Goal: Task Accomplishment & Management: Complete application form

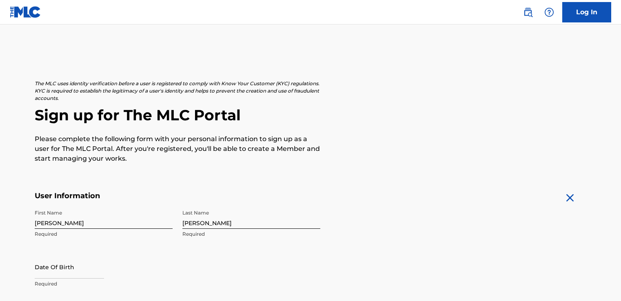
click at [44, 280] on p "Required" at bounding box center [104, 283] width 138 height 7
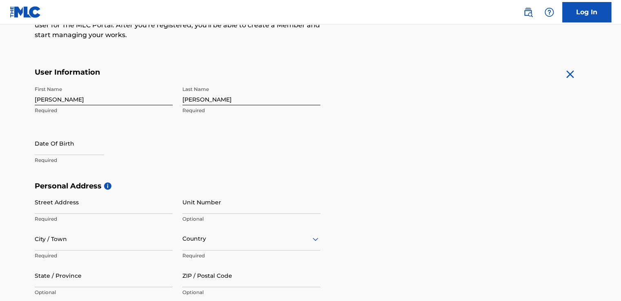
click at [44, 157] on p "Required" at bounding box center [104, 160] width 138 height 7
select select "7"
select select "2025"
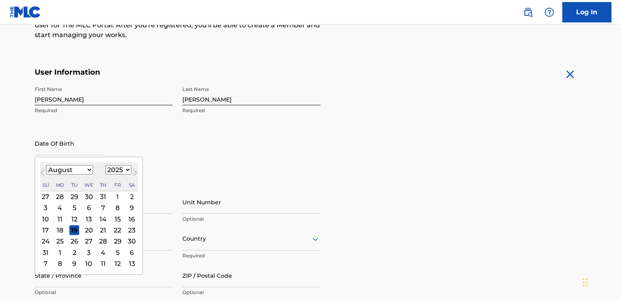
click at [64, 150] on input "text" at bounding box center [69, 143] width 69 height 23
type input "[DATE]"
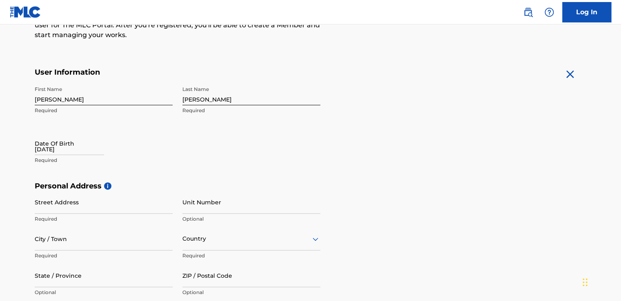
click at [113, 151] on div "Date Of Birth [DEMOGRAPHIC_DATA] Required" at bounding box center [104, 150] width 138 height 37
select select "7"
select select "2025"
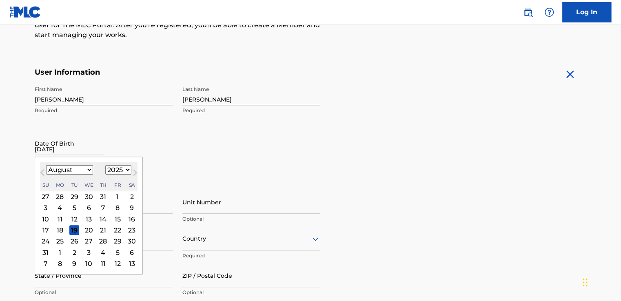
click at [103, 152] on input "[DATE]" at bounding box center [69, 143] width 69 height 23
click at [88, 169] on select "January February March April May June July August September October November De…" at bounding box center [69, 169] width 47 height 9
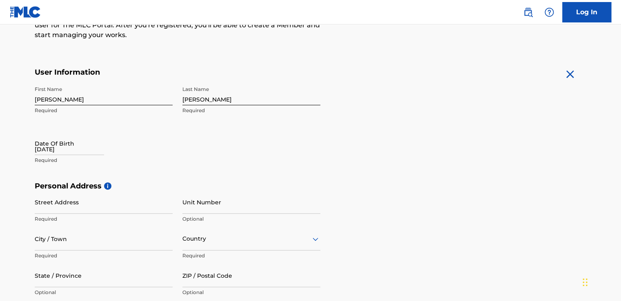
click at [122, 144] on div "Date Of Birth [DEMOGRAPHIC_DATA] Required" at bounding box center [104, 150] width 138 height 37
select select "7"
select select "2025"
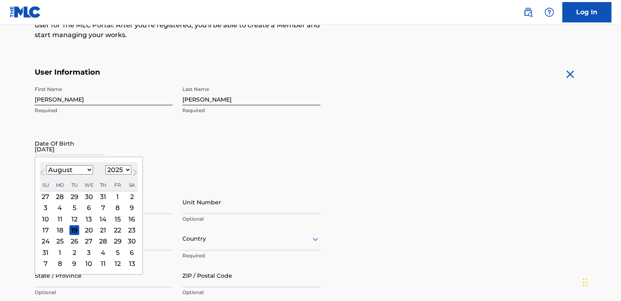
click at [98, 146] on input "[DATE]" at bounding box center [69, 143] width 69 height 23
type input "03/"
click at [117, 170] on select "1899 1900 1901 1902 1903 1904 1905 1906 1907 1908 1909 1910 1911 1912 1913 1914…" at bounding box center [118, 169] width 26 height 9
select select "1997"
click at [105, 165] on select "1899 1900 1901 1902 1903 1904 1905 1906 1907 1908 1909 1910 1911 1912 1913 1914…" at bounding box center [118, 169] width 26 height 9
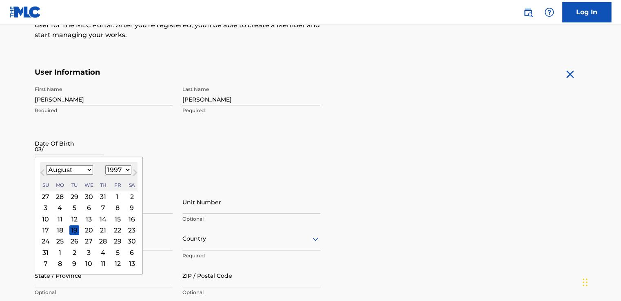
click at [75, 170] on select "January February March April May June July August September October November De…" at bounding box center [69, 169] width 47 height 9
select select "2"
click at [46, 165] on select "January February March April May June July August September October November De…" at bounding box center [69, 169] width 47 height 9
click at [63, 231] on div "17" at bounding box center [60, 230] width 10 height 10
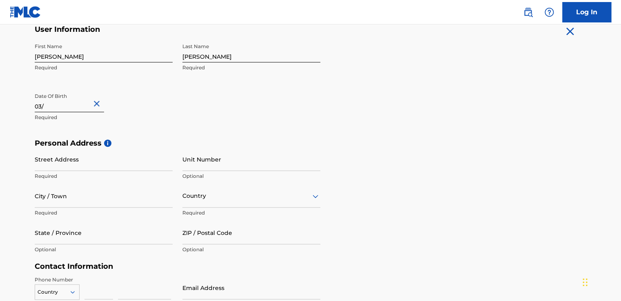
scroll to position [181, 0]
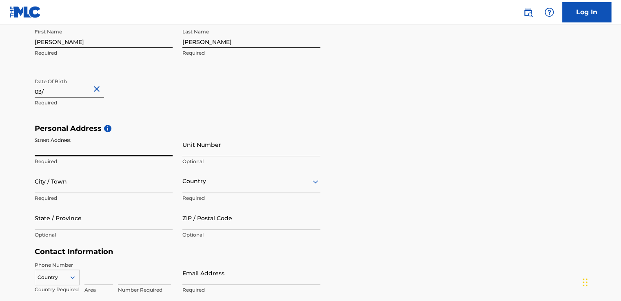
click at [138, 151] on input "Street Address" at bounding box center [104, 144] width 138 height 23
type input "[STREET_ADDRESS]"
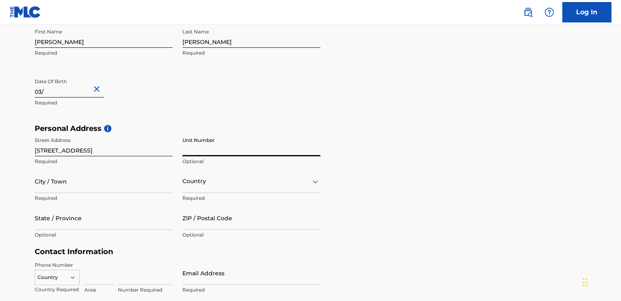
click at [196, 151] on input "Unit Number" at bounding box center [251, 144] width 138 height 23
type input "4"
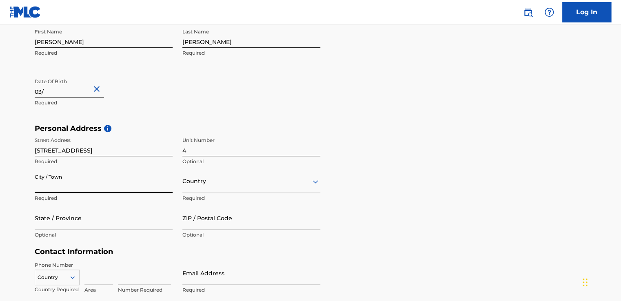
click at [130, 187] on input "City / Town" at bounding box center [104, 181] width 138 height 23
type input "healdsburg"
click at [212, 188] on div "Country" at bounding box center [251, 181] width 138 height 23
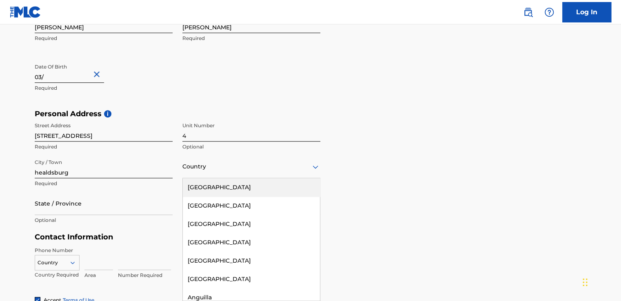
click at [228, 186] on div "[GEOGRAPHIC_DATA]" at bounding box center [251, 187] width 137 height 18
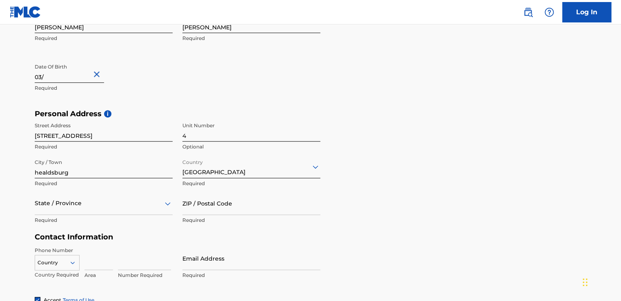
scroll to position [232, 0]
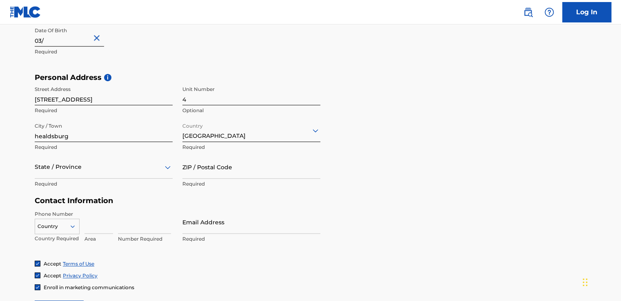
click at [152, 179] on div "State / Province" at bounding box center [104, 166] width 138 height 23
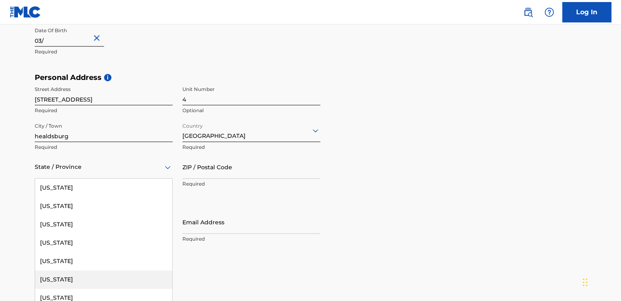
click at [110, 280] on div "[US_STATE]" at bounding box center [103, 279] width 137 height 18
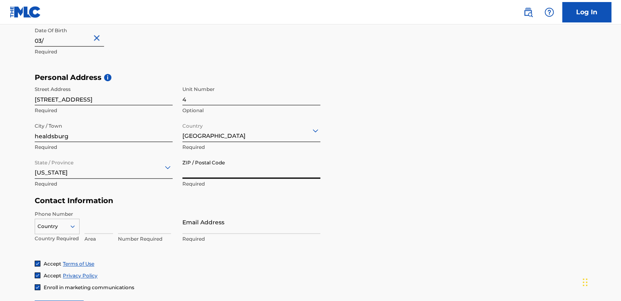
click at [257, 167] on input "ZIP / Postal Code" at bounding box center [251, 166] width 138 height 23
type input "95448"
click at [70, 231] on div "Country" at bounding box center [57, 225] width 45 height 12
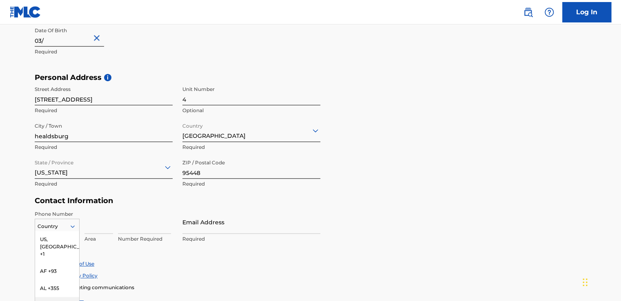
scroll to position [284, 0]
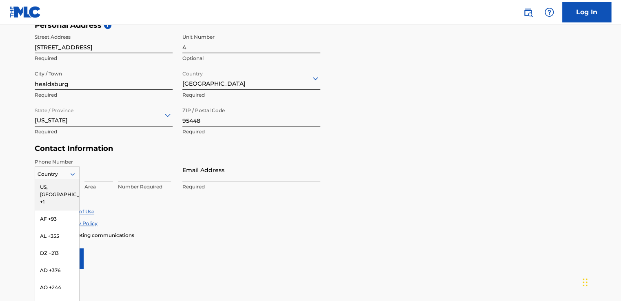
click at [63, 186] on div "US, [GEOGRAPHIC_DATA] +1" at bounding box center [57, 195] width 44 height 32
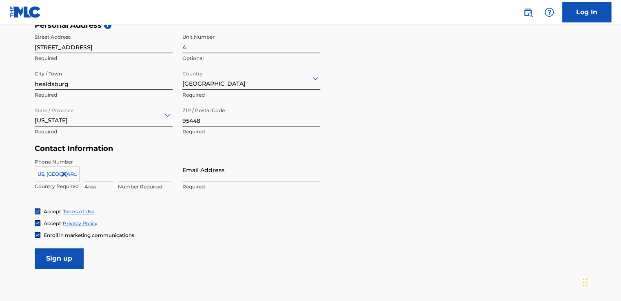
click at [100, 179] on input at bounding box center [98, 169] width 29 height 23
type input "840"
click at [298, 245] on form "User Information First Name [PERSON_NAME] Required Last Name [PERSON_NAME] Requ…" at bounding box center [310, 88] width 551 height 362
click at [138, 176] on input at bounding box center [144, 169] width 53 height 23
type input "2625389"
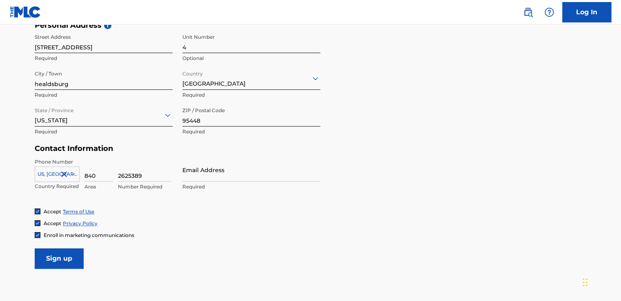
click at [228, 172] on input "Email Address" at bounding box center [251, 169] width 138 height 23
type input "[EMAIL_ADDRESS][DOMAIN_NAME]"
type input "[GEOGRAPHIC_DATA]"
type input "[US_STATE]"
type input "1"
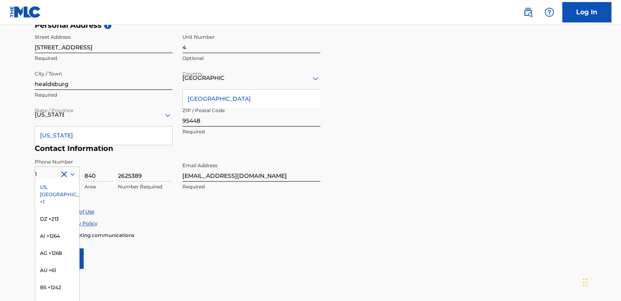
click at [145, 213] on div "Accept Terms of Use" at bounding box center [310, 211] width 551 height 7
click at [49, 195] on div "US, [GEOGRAPHIC_DATA] +1" at bounding box center [57, 195] width 44 height 32
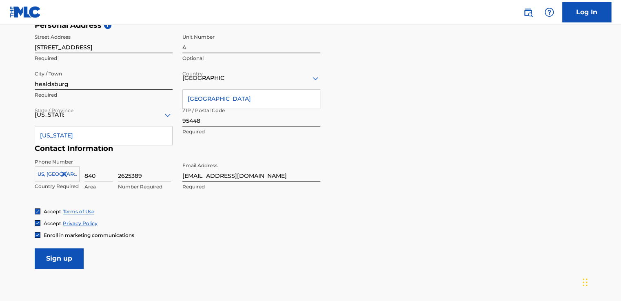
click at [49, 195] on div "Phone Number [GEOGRAPHIC_DATA], [GEOGRAPHIC_DATA] +1 Country Required 840 Area …" at bounding box center [177, 183] width 285 height 50
drag, startPoint x: 49, startPoint y: 195, endPoint x: 142, endPoint y: 219, distance: 96.1
click at [142, 219] on div "Accept Terms of Use Accept Privacy Policy Enroll in marketing communications" at bounding box center [310, 223] width 551 height 31
click at [204, 131] on p "Required" at bounding box center [251, 131] width 138 height 7
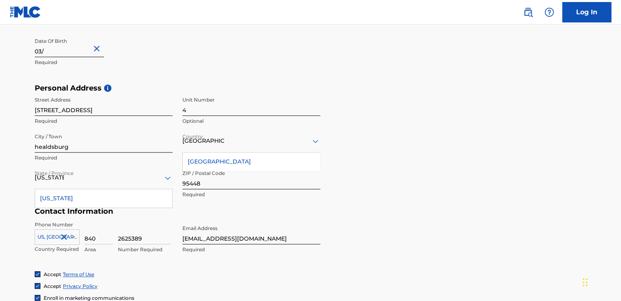
scroll to position [336, 0]
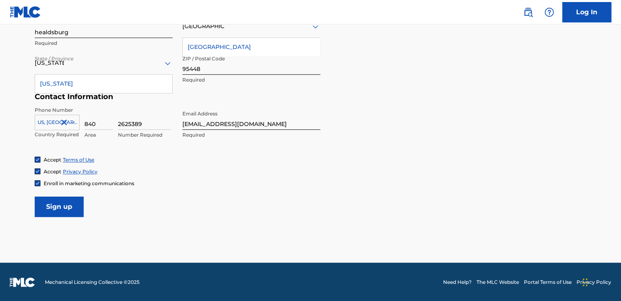
click at [69, 211] on input "Sign up" at bounding box center [59, 207] width 49 height 20
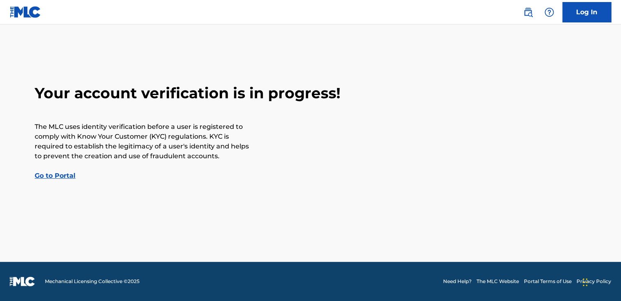
click at [39, 177] on link "Go to Portal" at bounding box center [55, 176] width 41 height 8
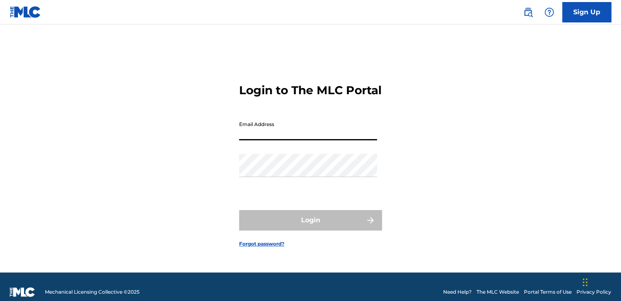
click at [307, 140] on input "Email Address" at bounding box center [308, 128] width 138 height 23
type input "[EMAIL_ADDRESS][DOMAIN_NAME]"
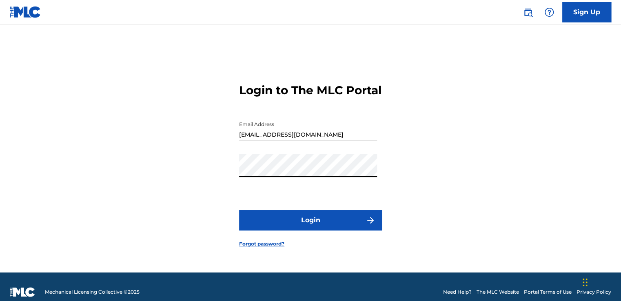
click at [239, 210] on button "Login" at bounding box center [310, 220] width 143 height 20
click at [313, 230] on button "Login" at bounding box center [310, 220] width 143 height 20
click at [21, 8] on img at bounding box center [25, 12] width 31 height 12
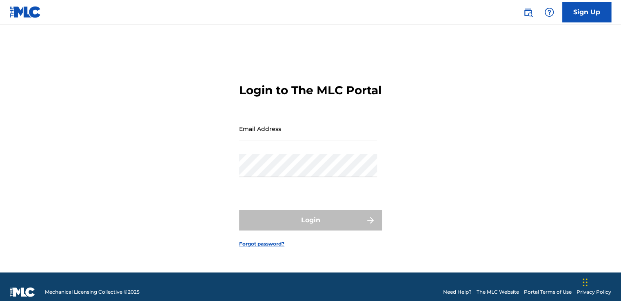
type input "[EMAIL_ADDRESS][DOMAIN_NAME]"
